Goal: Task Accomplishment & Management: Manage account settings

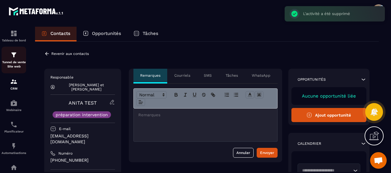
scroll to position [1008, 0]
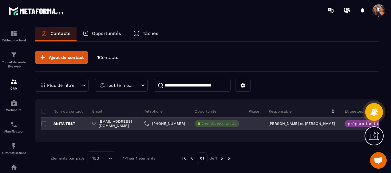
click at [43, 124] on span at bounding box center [43, 123] width 5 height 5
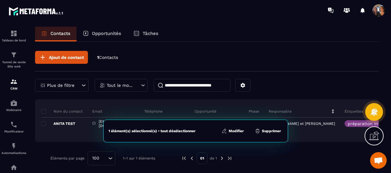
click at [265, 132] on button "Supprimer" at bounding box center [268, 131] width 30 height 6
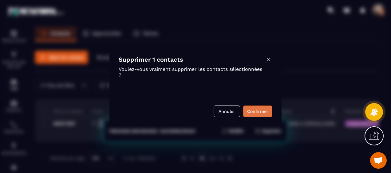
click at [257, 111] on button "Confirmer" at bounding box center [257, 112] width 29 height 12
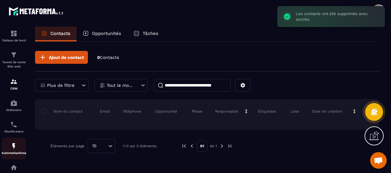
click at [14, 151] on div "Automatisations" at bounding box center [14, 149] width 25 height 12
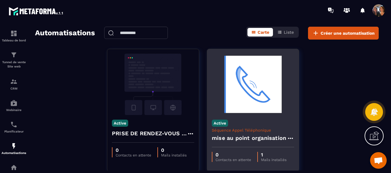
click at [283, 149] on div "0 Contacts en attente 1 Mails installés" at bounding box center [253, 157] width 92 height 19
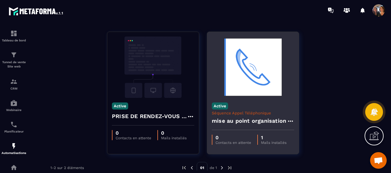
scroll to position [26, 0]
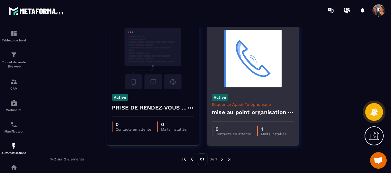
click at [290, 111] on icon at bounding box center [290, 112] width 7 height 7
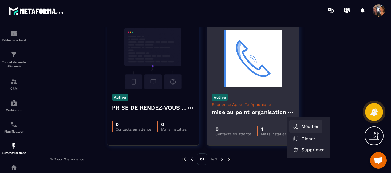
click at [308, 125] on link "Modifier" at bounding box center [305, 127] width 33 height 14
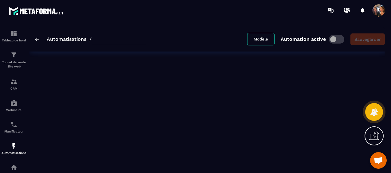
type input "**********"
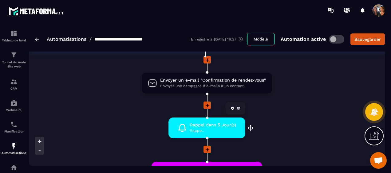
scroll to position [62, 0]
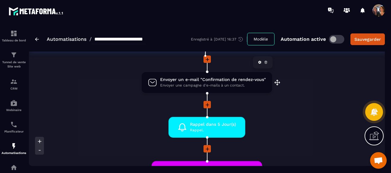
click at [223, 81] on span "Envoyer un e-mail "Confirmation de rendez-vous"" at bounding box center [213, 80] width 106 height 6
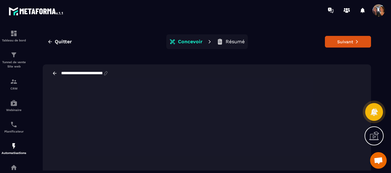
scroll to position [8, 0]
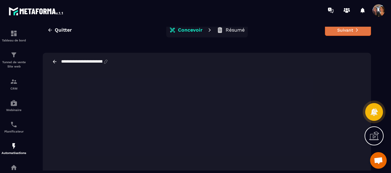
click at [336, 31] on button "Suivant" at bounding box center [348, 30] width 46 height 12
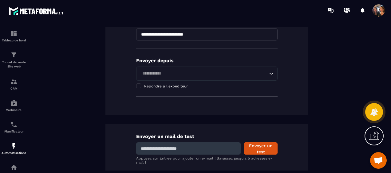
scroll to position [154, 0]
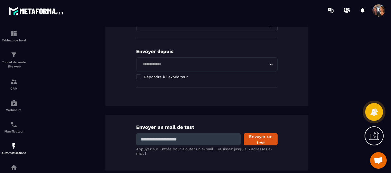
click at [192, 139] on input at bounding box center [188, 139] width 105 height 12
type input "**********"
click at [256, 138] on button "Envoyer un test" at bounding box center [261, 139] width 34 height 12
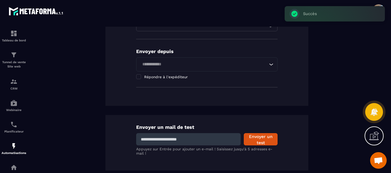
drag, startPoint x: 202, startPoint y: 140, endPoint x: 135, endPoint y: 140, distance: 67.0
click at [136, 140] on input at bounding box center [188, 139] width 105 height 12
drag, startPoint x: 213, startPoint y: 140, endPoint x: 135, endPoint y: 140, distance: 78.7
click at [136, 140] on input "**********" at bounding box center [188, 139] width 105 height 12
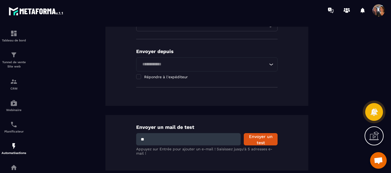
type input "**********"
click at [260, 139] on button "Envoyer un test" at bounding box center [261, 139] width 34 height 12
click at [11, 152] on div "Automatisations" at bounding box center [14, 149] width 25 height 12
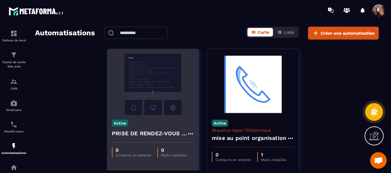
click at [160, 79] on img at bounding box center [153, 85] width 82 height 62
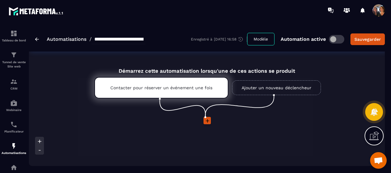
click at [192, 89] on p "Contacter pour réserver un événement une fois" at bounding box center [161, 87] width 102 height 5
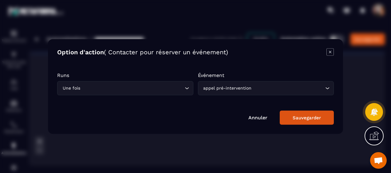
click at [298, 117] on div "Sauvegarder" at bounding box center [307, 118] width 28 height 6
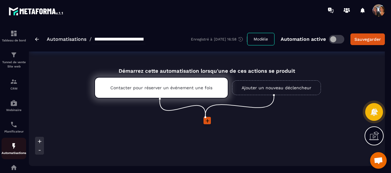
click at [12, 151] on div "Automatisations" at bounding box center [14, 149] width 25 height 12
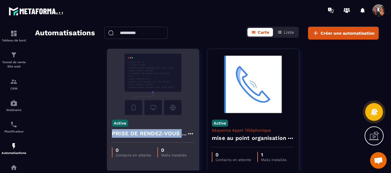
click at [183, 134] on div "Active PRISE DE RENDEZ-VOUS ORGANISATION" at bounding box center [153, 129] width 92 height 28
drag, startPoint x: 183, startPoint y: 134, endPoint x: 189, endPoint y: 134, distance: 6.2
click at [189, 134] on icon at bounding box center [190, 133] width 5 height 1
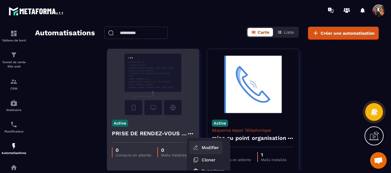
scroll to position [26, 0]
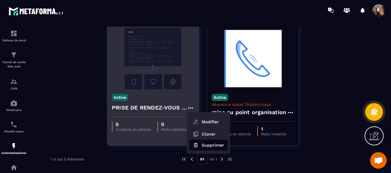
click at [201, 146] on button "Supprimer" at bounding box center [208, 145] width 38 height 11
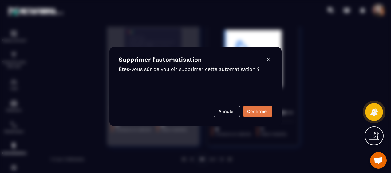
click at [252, 112] on button "Confirmer" at bounding box center [257, 112] width 29 height 12
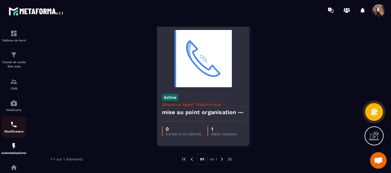
click at [15, 133] on p "Planificateur" at bounding box center [14, 131] width 25 height 3
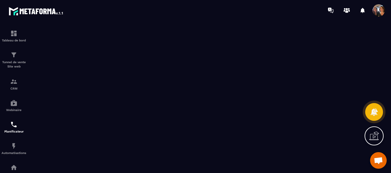
click at [376, 161] on span "Ouvrir le chat" at bounding box center [379, 161] width 10 height 8
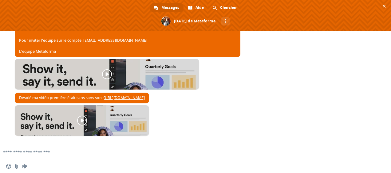
click at [20, 154] on textarea "Entrez votre message..." at bounding box center [185, 153] width 365 height 6
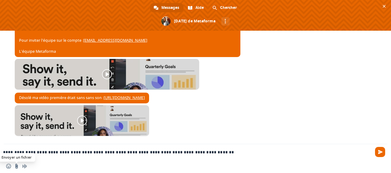
type textarea "**********"
click at [16, 167] on input "Envoyer un fichier" at bounding box center [16, 166] width 5 height 5
type input "**********"
click at [220, 153] on textarea "**********" at bounding box center [185, 153] width 365 height 6
paste textarea "**********"
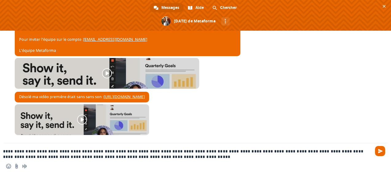
click at [206, 151] on textarea "**********" at bounding box center [185, 154] width 365 height 11
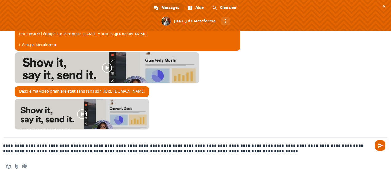
type textarea "**********"
click at [376, 145] on span "Envoyer" at bounding box center [380, 146] width 10 height 10
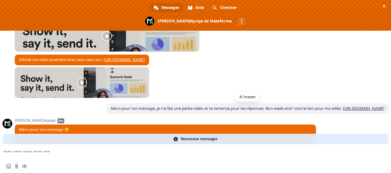
scroll to position [1036, 0]
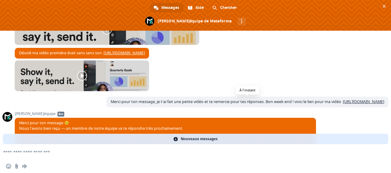
click at [343, 105] on link "[URL][DOMAIN_NAME]" at bounding box center [363, 101] width 41 height 5
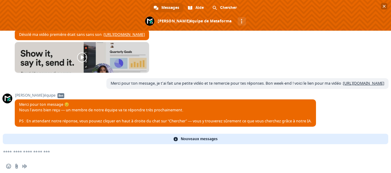
scroll to position [1068, 0]
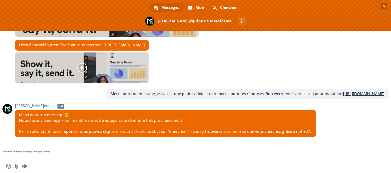
click at [385, 4] on span "Fermer le chat" at bounding box center [384, 6] width 6 height 6
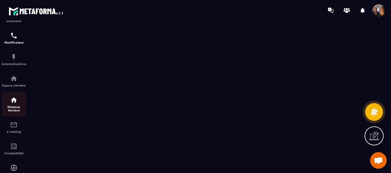
scroll to position [80, 0]
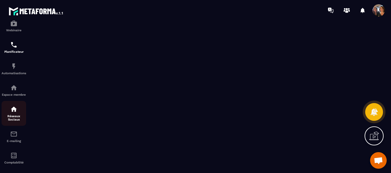
click at [16, 118] on p "Réseaux Sociaux" at bounding box center [14, 118] width 25 height 7
